Goal: Check status

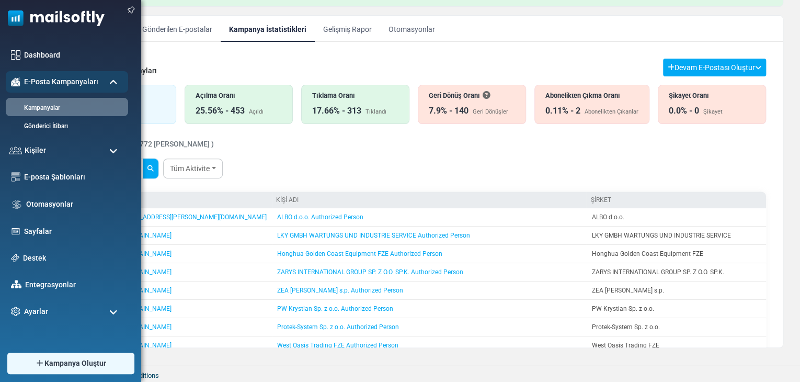
click at [41, 189] on ul "Dashboard E-Posta Kampanyaları Kampanyalar Gönderici İtibarı Kişiler Kişiler Ki…" at bounding box center [68, 183] width 136 height 278
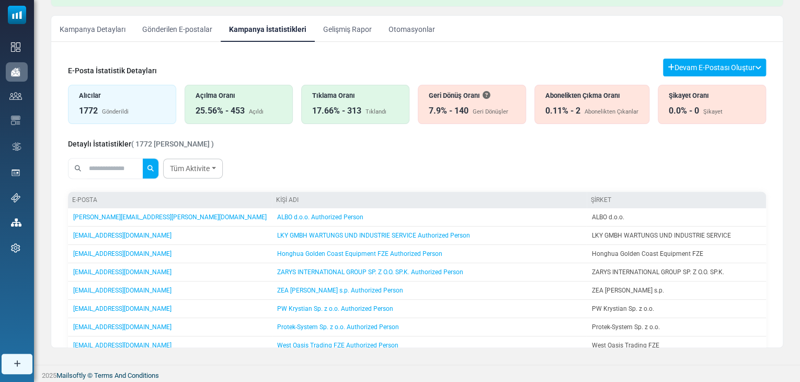
click at [162, 55] on div "E-Posta İstatistik Detayları Devam E-Postası Oluştur Filtre Sonucundan Bir List…" at bounding box center [417, 291] width 715 height 483
click at [242, 141] on div "Detaylı İstatistikler ( 1772 Kişi Bulundu )" at bounding box center [417, 142] width 698 height 13
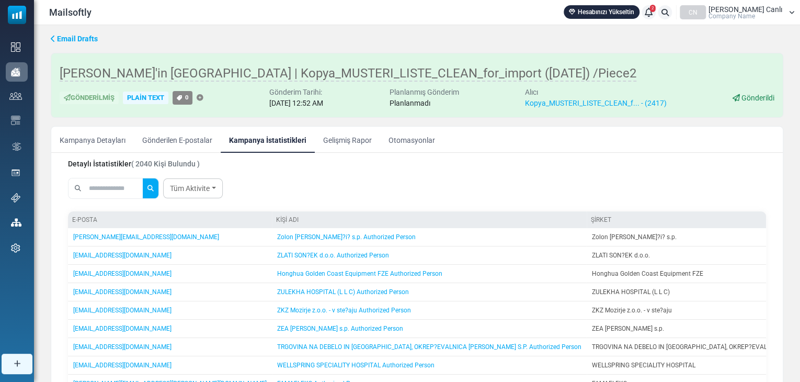
click at [183, 135] on link "Gönderilen E-postalar" at bounding box center [177, 140] width 87 height 26
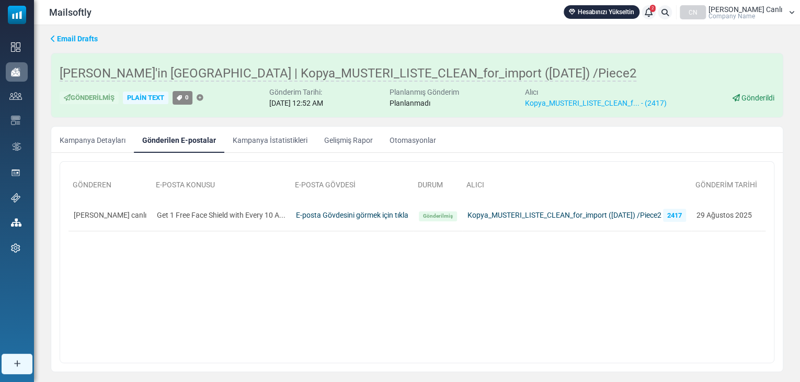
click at [105, 136] on link "Kampanya Detayları" at bounding box center [92, 140] width 83 height 26
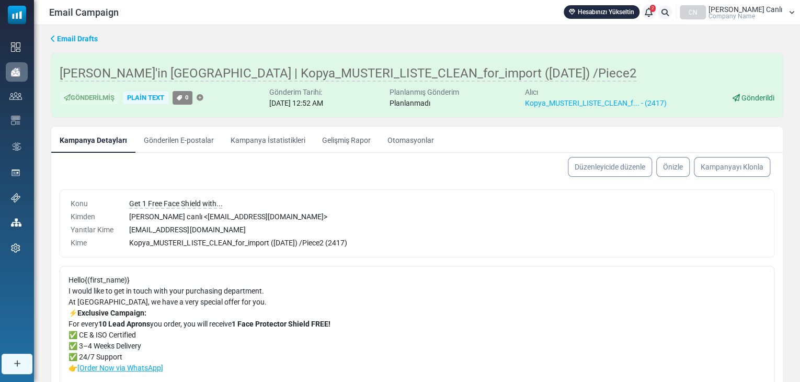
click at [256, 142] on link "Kampanya İstatistikleri" at bounding box center [268, 140] width 92 height 26
